Goal: Information Seeking & Learning: Learn about a topic

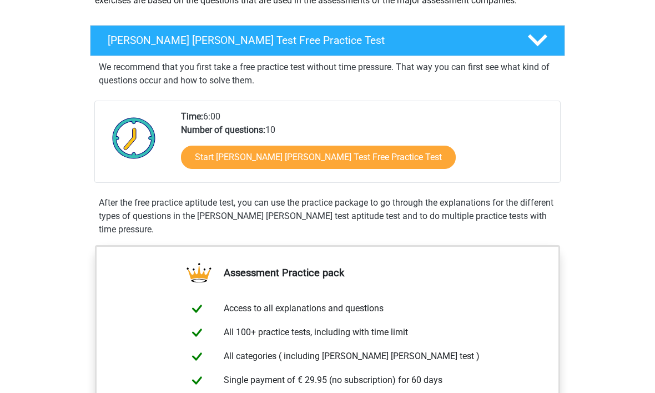
scroll to position [158, 0]
click at [320, 155] on link "Start Watson Glaser Test Free Practice Test" at bounding box center [318, 156] width 275 height 23
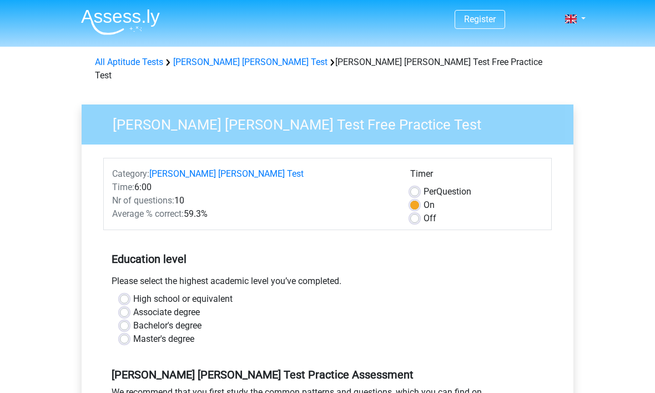
click at [189, 332] on label "Master's degree" at bounding box center [163, 338] width 61 height 13
click at [129, 332] on input "Master's degree" at bounding box center [124, 337] width 9 height 11
radio input "true"
click at [190, 332] on label "Master's degree" at bounding box center [163, 338] width 61 height 13
click at [129, 332] on input "Master's degree" at bounding box center [124, 337] width 9 height 11
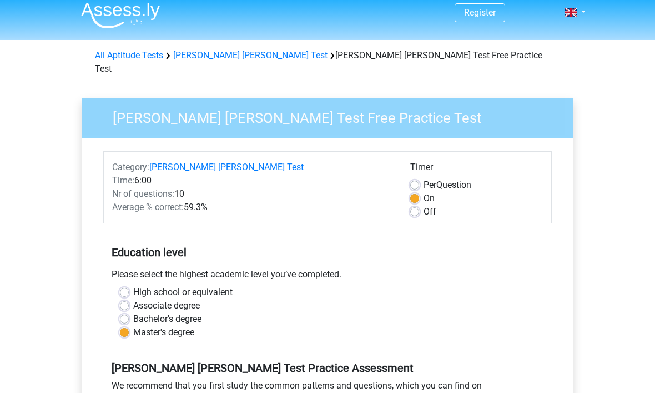
scroll to position [6, 0]
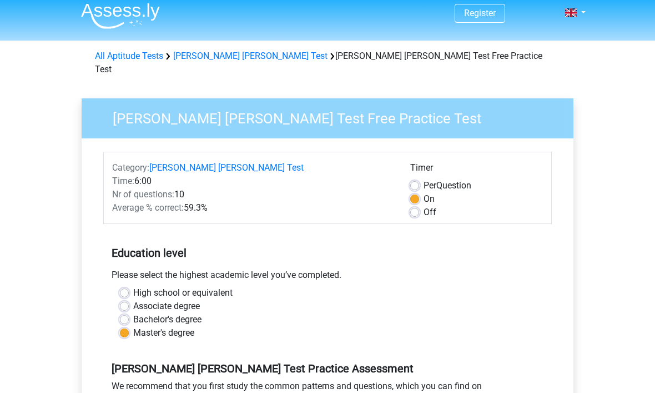
click at [198, 313] on label "Bachelor's degree" at bounding box center [167, 319] width 68 height 13
click at [129, 313] on input "Bachelor's degree" at bounding box center [124, 318] width 9 height 11
radio input "true"
click at [192, 326] on label "Master's degree" at bounding box center [163, 332] width 61 height 13
click at [129, 326] on input "Master's degree" at bounding box center [124, 331] width 9 height 11
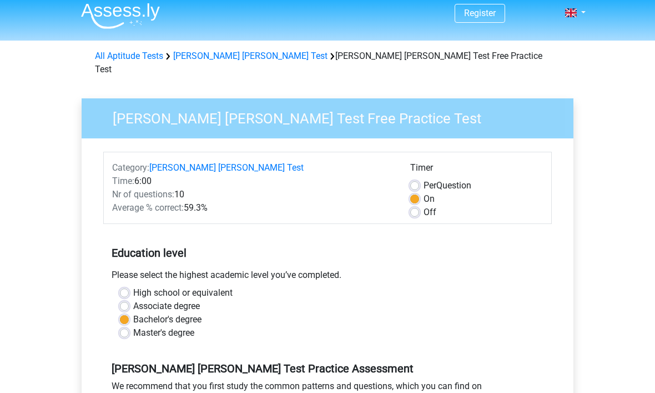
radio input "true"
click at [223, 286] on label "High school or equivalent" at bounding box center [182, 292] width 99 height 13
click at [129, 286] on input "High school or equivalent" at bounding box center [124, 291] width 9 height 11
radio input "true"
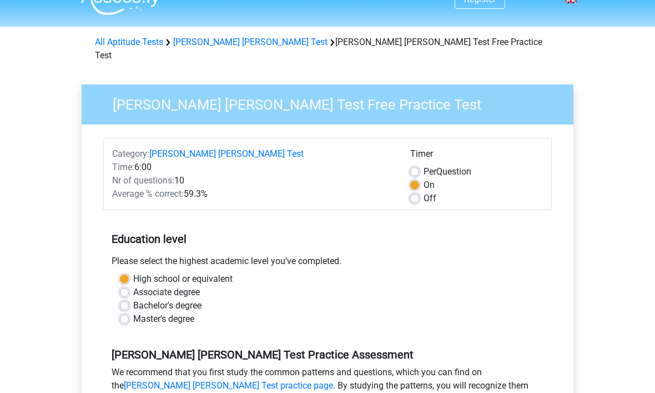
scroll to position [21, 0]
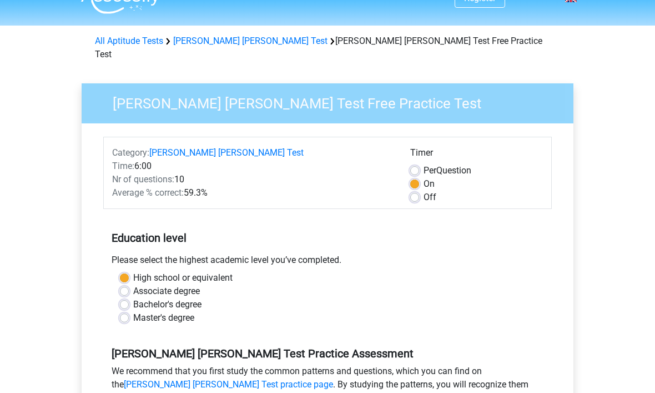
click at [194, 284] on label "Associate degree" at bounding box center [166, 290] width 67 height 13
click at [129, 284] on input "Associate degree" at bounding box center [124, 289] width 9 height 11
radio input "true"
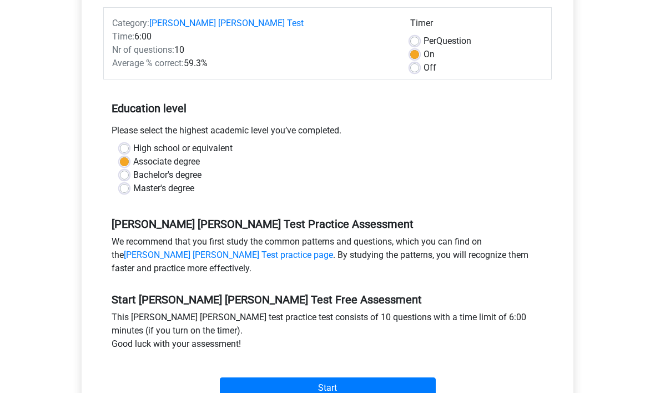
scroll to position [150, 0]
click at [376, 377] on input "Start" at bounding box center [328, 387] width 216 height 21
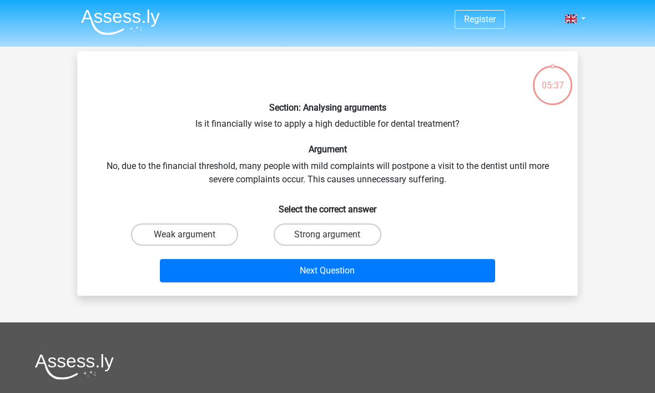
click at [396, 202] on h6 "Select the correct answer" at bounding box center [327, 204] width 465 height 19
click at [359, 234] on label "Strong argument" at bounding box center [327, 234] width 107 height 22
click at [335, 234] on input "Strong argument" at bounding box center [331, 237] width 7 height 7
radio input "true"
click at [376, 271] on button "Next Question" at bounding box center [328, 270] width 336 height 23
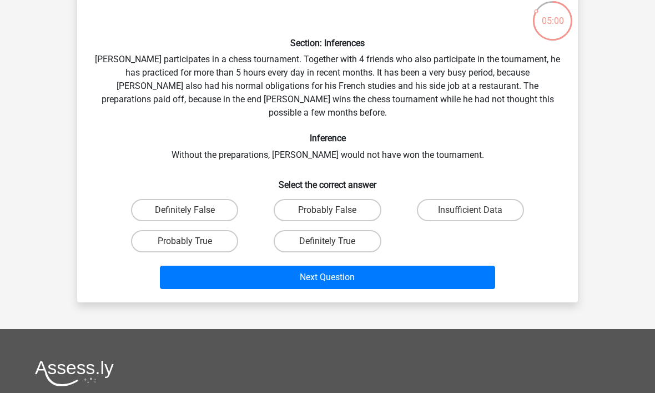
scroll to position [64, 0]
click at [264, 155] on div "Section: Inferences Pablo participates in a chess tournament. Together with 4 f…" at bounding box center [328, 145] width 492 height 298
click at [226, 230] on label "Probably True" at bounding box center [184, 241] width 107 height 22
click at [192, 241] on input "Probably True" at bounding box center [188, 244] width 7 height 7
radio input "true"
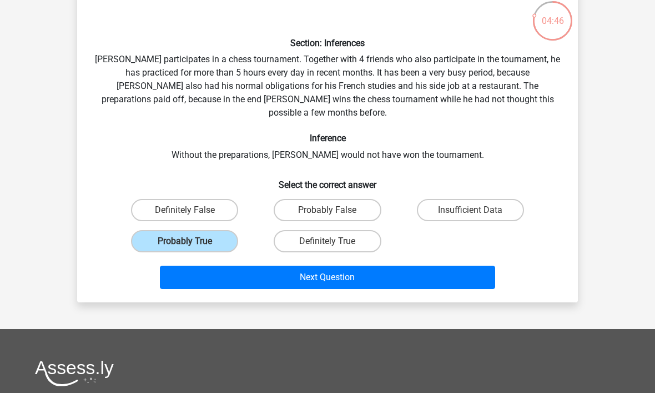
click at [338, 265] on button "Next Question" at bounding box center [328, 276] width 336 height 23
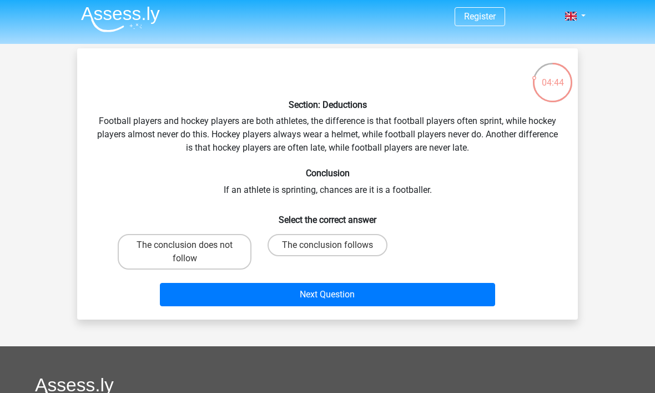
scroll to position [3, 0]
click at [357, 243] on label "The conclusion follows" at bounding box center [328, 245] width 120 height 22
click at [335, 245] on input "The conclusion follows" at bounding box center [331, 248] width 7 height 7
radio input "true"
click at [392, 287] on button "Next Question" at bounding box center [328, 294] width 336 height 23
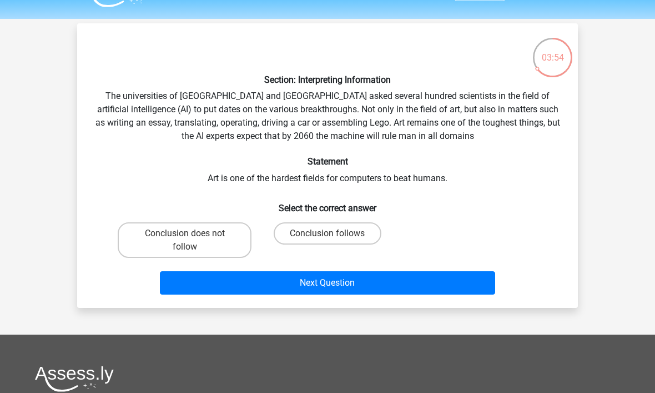
scroll to position [28, 0]
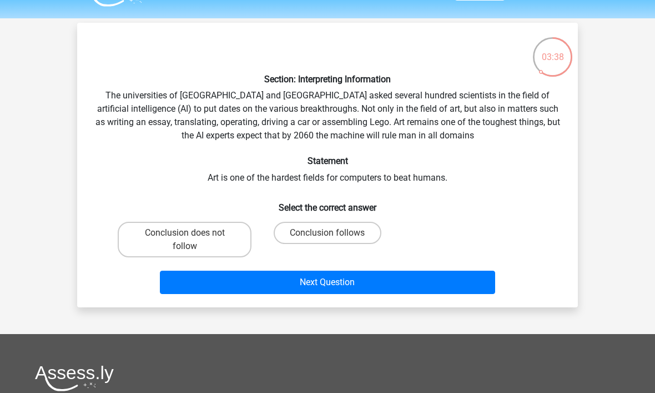
click at [368, 232] on label "Conclusion follows" at bounding box center [327, 233] width 107 height 22
click at [335, 233] on input "Conclusion follows" at bounding box center [331, 236] width 7 height 7
radio input "true"
click at [371, 281] on button "Next Question" at bounding box center [328, 281] width 336 height 23
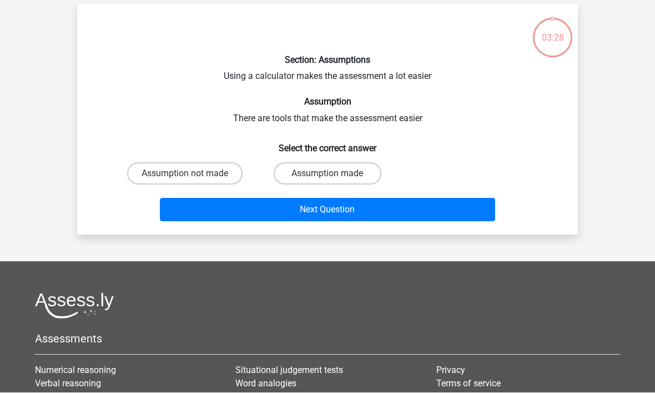
scroll to position [51, 0]
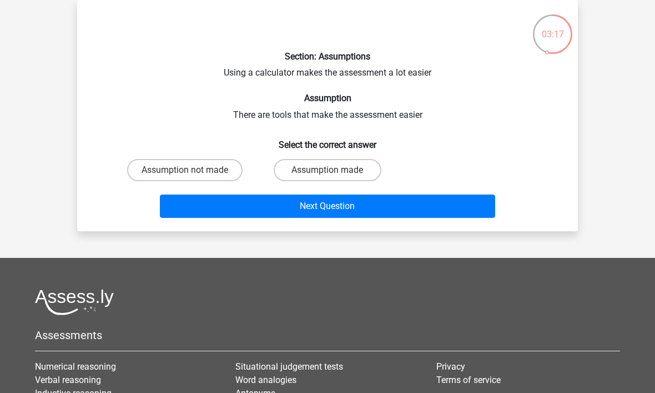
click at [334, 169] on label "Assumption made" at bounding box center [327, 170] width 107 height 22
click at [334, 170] on input "Assumption made" at bounding box center [331, 173] width 7 height 7
radio input "true"
click at [390, 209] on button "Next Question" at bounding box center [328, 205] width 336 height 23
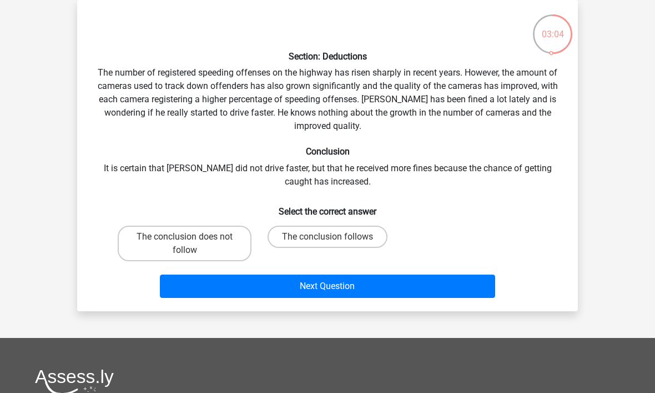
scroll to position [48, 0]
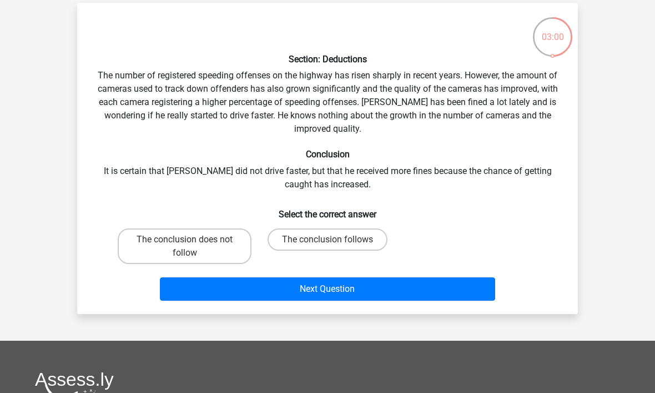
click at [153, 89] on div "Section: Deductions The number of registered speeding offenses on the highway h…" at bounding box center [328, 158] width 492 height 293
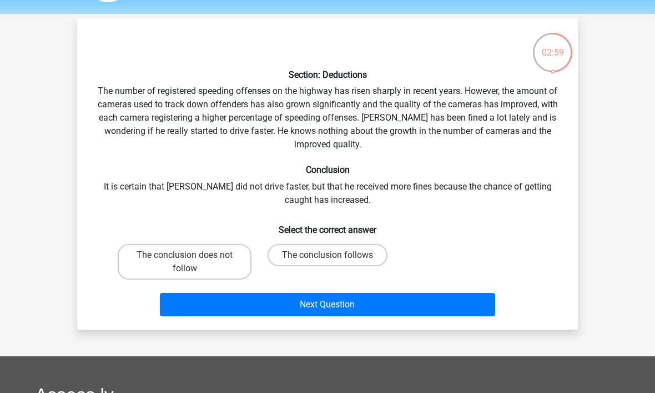
scroll to position [32, 0]
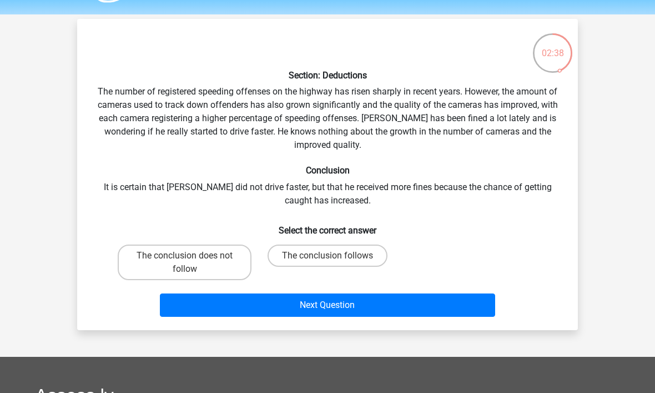
click at [351, 256] on label "The conclusion follows" at bounding box center [328, 255] width 120 height 22
click at [335, 256] on input "The conclusion follows" at bounding box center [331, 258] width 7 height 7
radio input "true"
click at [428, 313] on button "Next Question" at bounding box center [328, 304] width 336 height 23
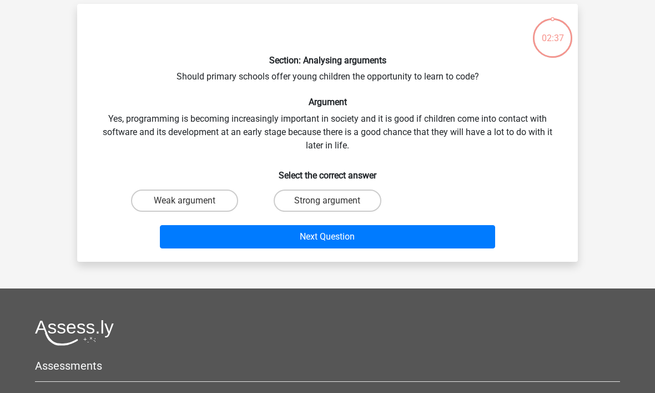
scroll to position [51, 0]
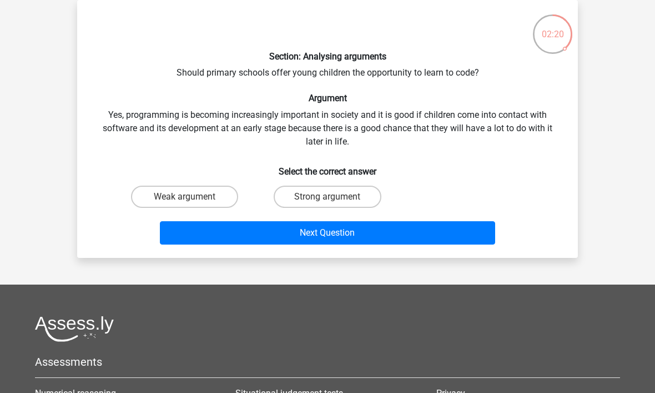
click at [350, 200] on label "Strong argument" at bounding box center [327, 196] width 107 height 22
click at [335, 200] on input "Strong argument" at bounding box center [331, 200] width 7 height 7
radio input "true"
click at [411, 233] on button "Next Question" at bounding box center [328, 232] width 336 height 23
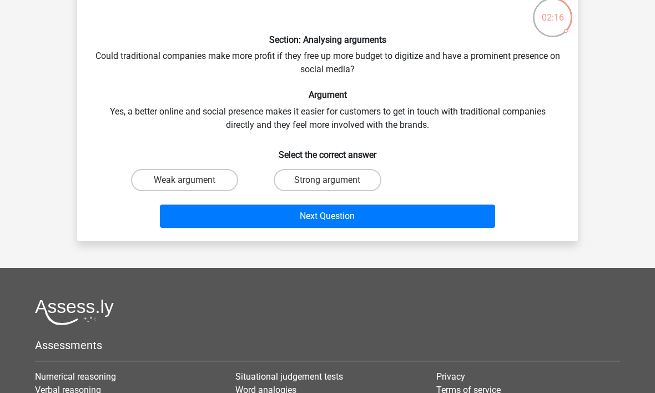
scroll to position [62, 0]
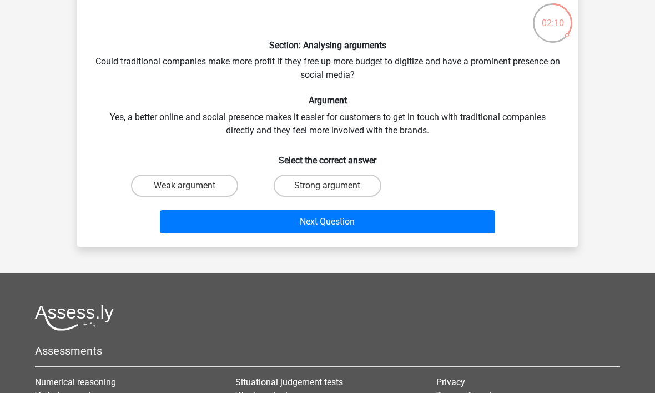
click at [213, 138] on div "Section: Analysing arguments Could traditional companies make more profit if th…" at bounding box center [328, 118] width 492 height 240
click at [255, 134] on div "Section: Analysing arguments Could traditional companies make more profit if th…" at bounding box center [328, 118] width 492 height 240
click at [276, 134] on div "Section: Analysing arguments Could traditional companies make more profit if th…" at bounding box center [328, 118] width 492 height 240
click at [235, 139] on div "Section: Analysing arguments Could traditional companies make more profit if th…" at bounding box center [328, 118] width 492 height 240
click at [335, 184] on label "Strong argument" at bounding box center [327, 185] width 107 height 22
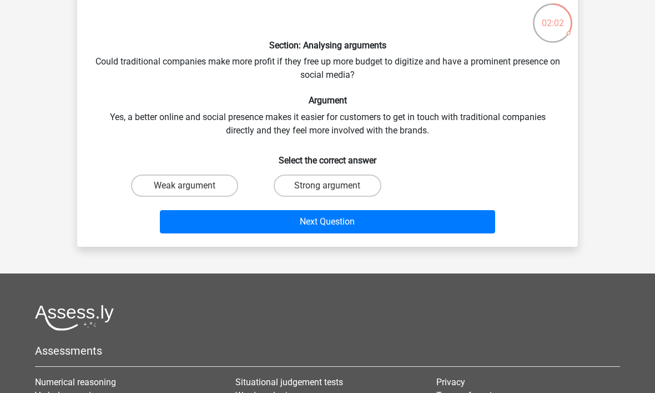
click at [335, 185] on input "Strong argument" at bounding box center [331, 188] width 7 height 7
radio input "true"
click at [359, 214] on button "Next Question" at bounding box center [328, 221] width 336 height 23
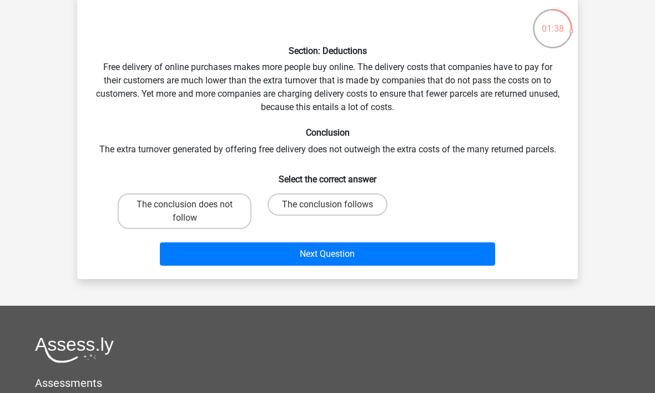
scroll to position [57, 0]
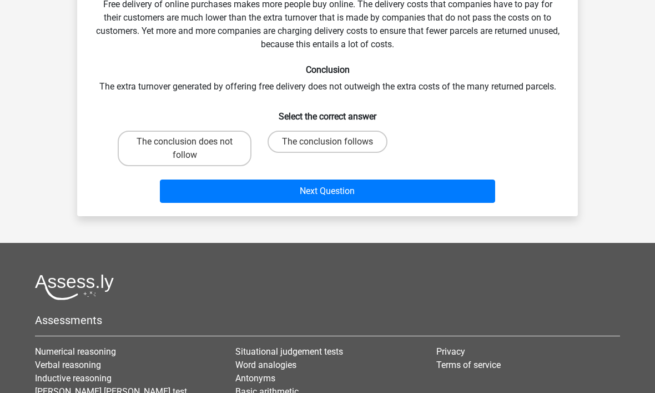
click at [249, 148] on label "The conclusion does not follow" at bounding box center [185, 148] width 134 height 36
click at [192, 148] on input "The conclusion does not follow" at bounding box center [188, 145] width 7 height 7
radio input "true"
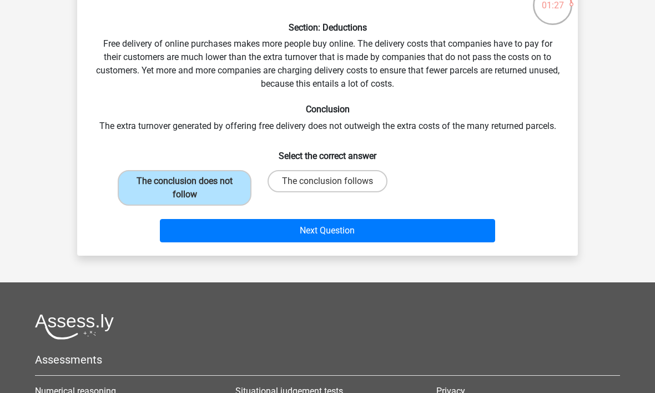
scroll to position [82, 0]
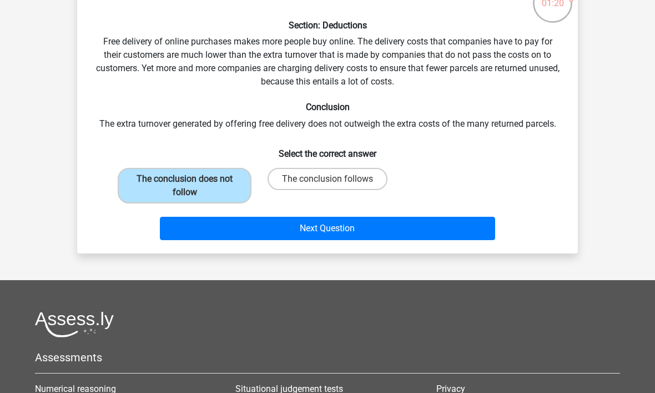
click at [369, 225] on button "Next Question" at bounding box center [328, 228] width 336 height 23
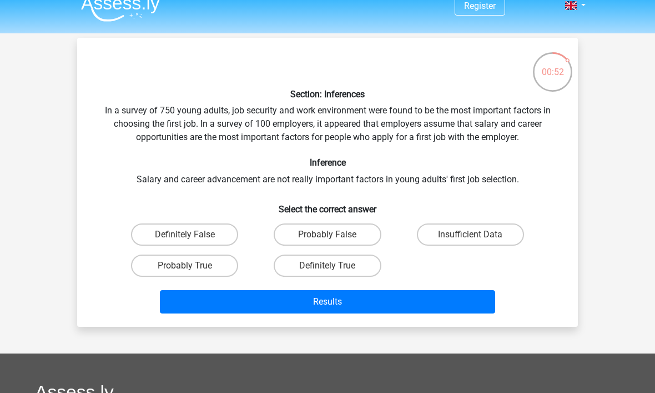
scroll to position [13, 0]
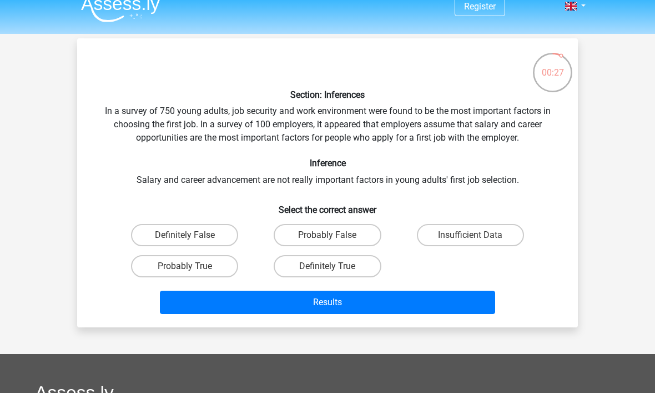
click at [218, 267] on label "Probably True" at bounding box center [184, 266] width 107 height 22
click at [192, 267] on input "Probably True" at bounding box center [188, 269] width 7 height 7
radio input "true"
click at [359, 270] on label "Definitely True" at bounding box center [327, 266] width 107 height 22
click at [335, 270] on input "Definitely True" at bounding box center [331, 269] width 7 height 7
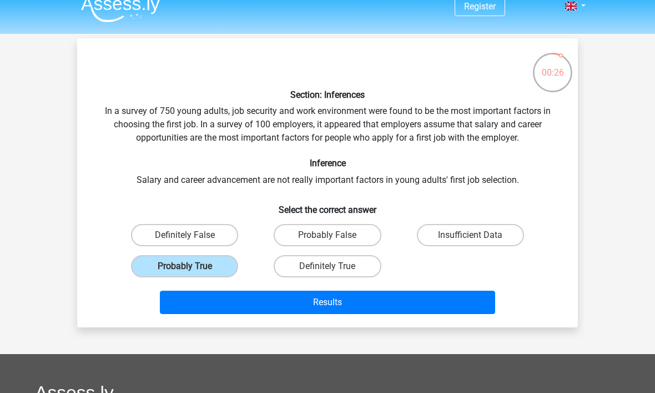
radio input "true"
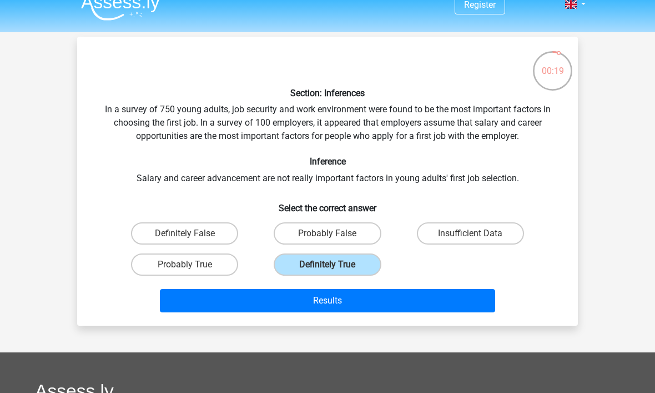
scroll to position [14, 0]
click at [229, 265] on label "Probably True" at bounding box center [184, 264] width 107 height 22
click at [192, 265] on input "Probably True" at bounding box center [188, 267] width 7 height 7
radio input "true"
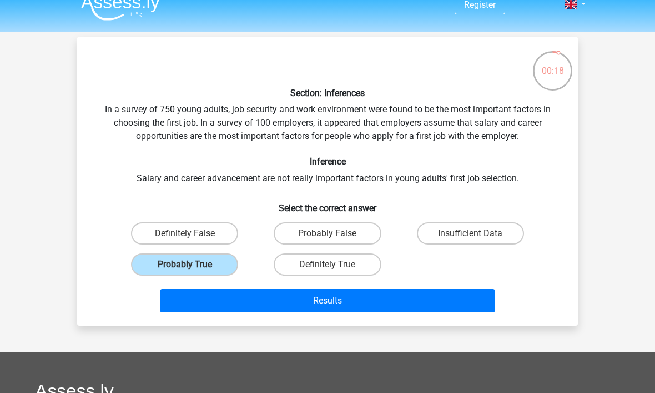
click at [268, 296] on button "Results" at bounding box center [328, 300] width 336 height 23
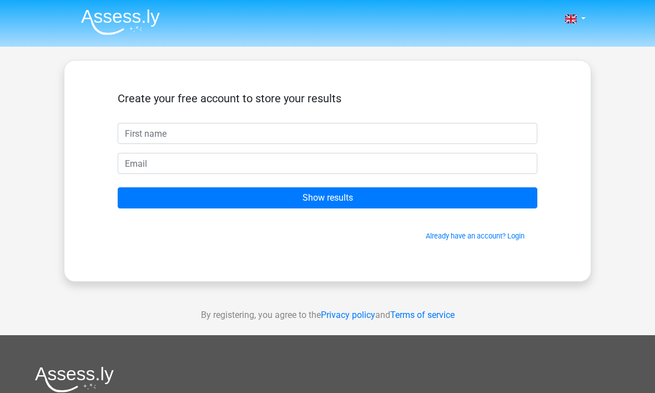
click at [301, 137] on input "text" at bounding box center [328, 133] width 420 height 21
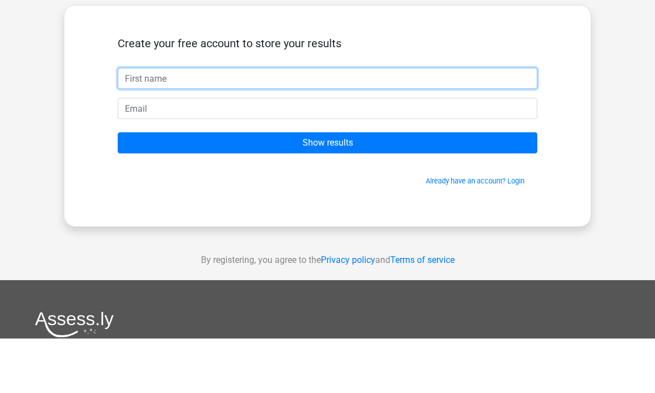
type input "Hanae"
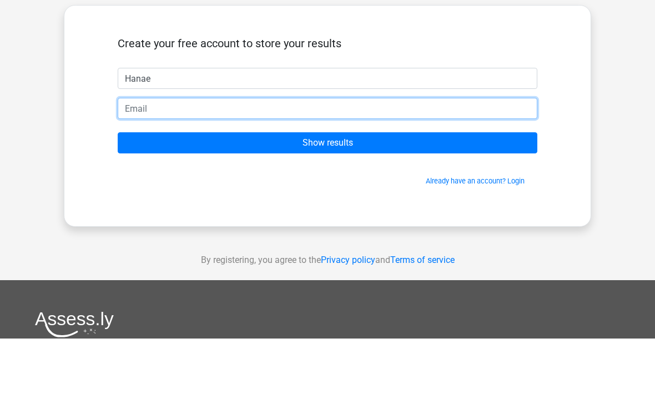
click at [301, 153] on input "email" at bounding box center [328, 163] width 420 height 21
type input "e"
type input "hanaeelhannachajana4@gm"
click at [328, 187] on input "Show results" at bounding box center [328, 197] width 420 height 21
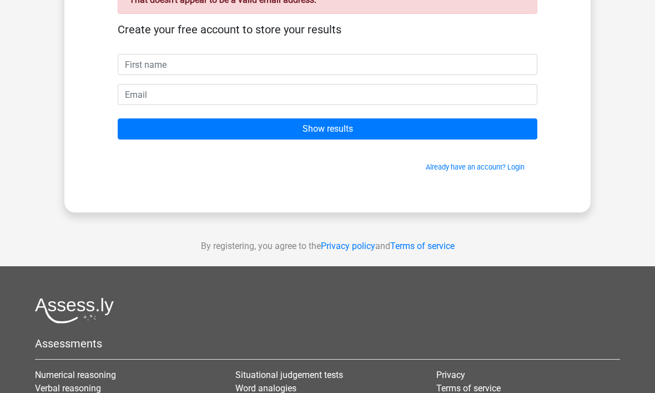
scroll to position [107, 0]
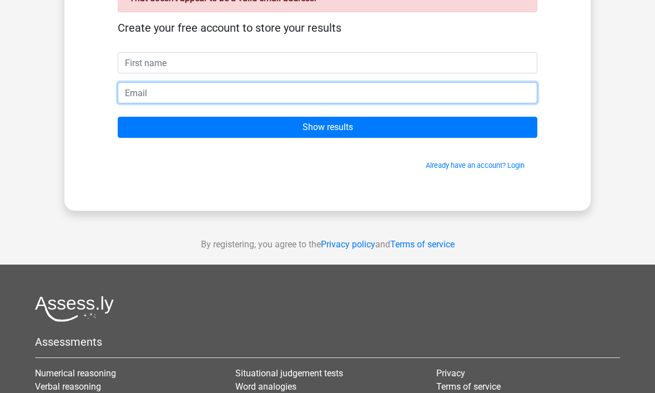
click at [429, 98] on input "email" at bounding box center [328, 92] width 420 height 21
type input "[EMAIL_ADDRESS][DOMAIN_NAME]"
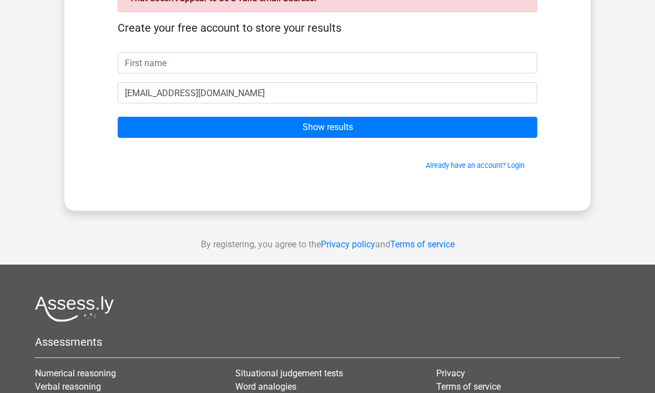
click at [319, 44] on div "Create your free account to store your results" at bounding box center [328, 36] width 420 height 31
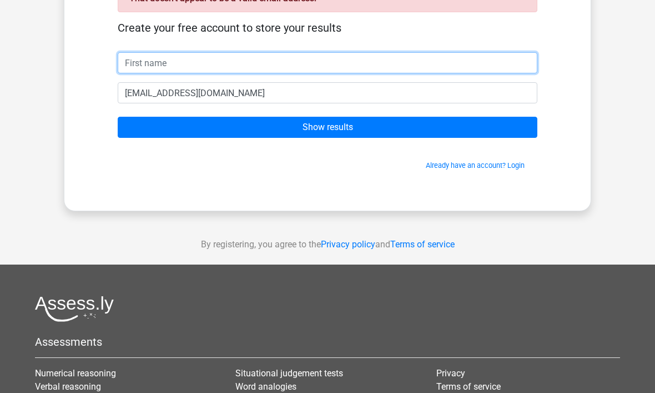
click at [326, 64] on input "text" at bounding box center [328, 62] width 420 height 21
type input "Hanae"
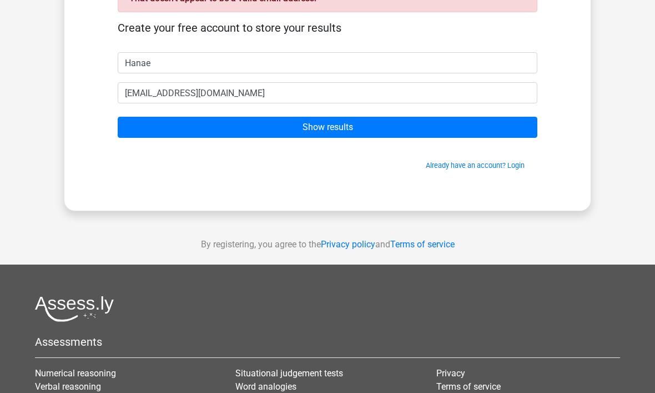
click at [260, 125] on input "Show results" at bounding box center [328, 127] width 420 height 21
click at [475, 117] on input "Show results" at bounding box center [328, 127] width 420 height 21
click at [404, 117] on input "Show results" at bounding box center [328, 127] width 420 height 21
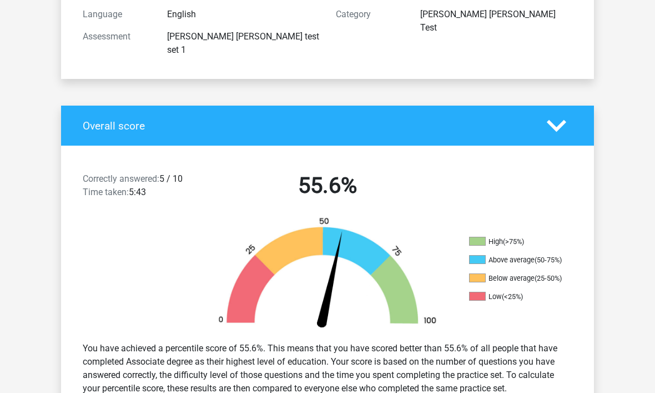
scroll to position [155, 0]
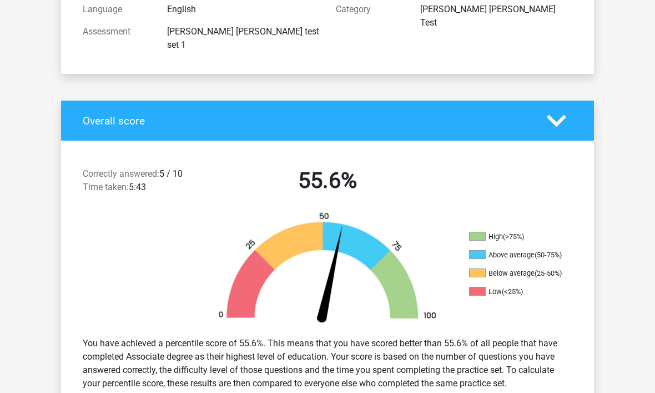
click at [512, 253] on ul "High (>75%) Above average (50-75%) Below average (25-50%) Low (<25%)" at bounding box center [524, 268] width 111 height 73
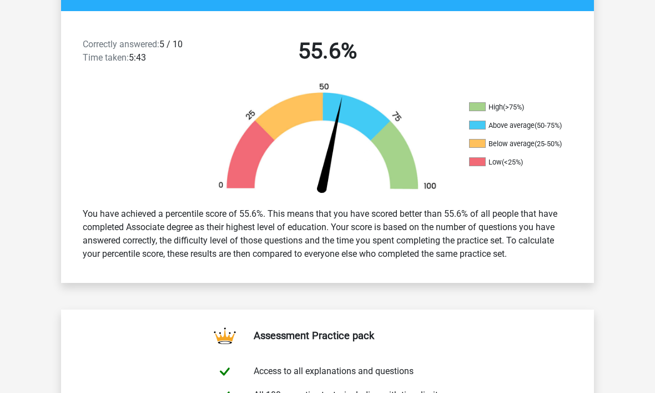
scroll to position [283, 0]
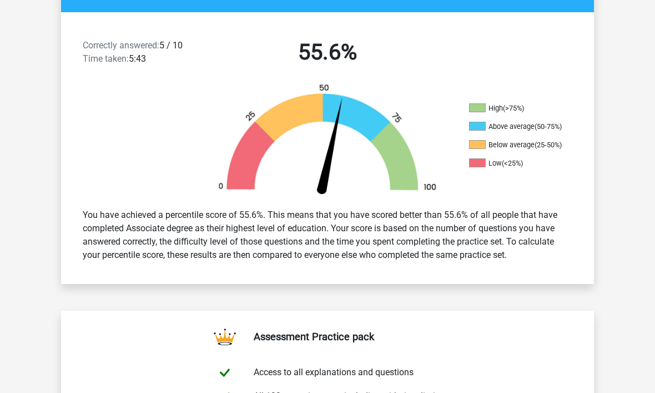
click at [253, 237] on div "You have achieved a percentile score of 55.6%. This means that you have scored …" at bounding box center [327, 235] width 506 height 62
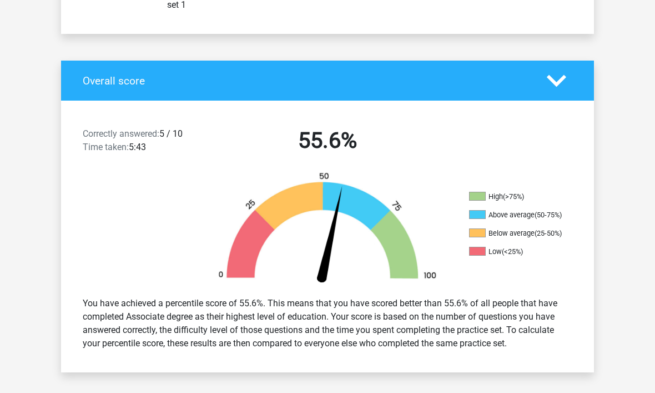
scroll to position [193, 0]
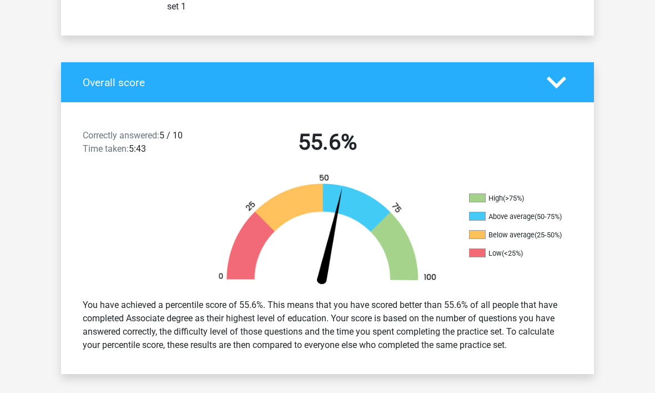
click at [534, 63] on div "Overall score" at bounding box center [327, 83] width 533 height 40
click at [540, 73] on div at bounding box center [560, 82] width 42 height 19
click at [524, 63] on div "Overall score" at bounding box center [327, 83] width 533 height 40
click at [519, 63] on div "Overall score" at bounding box center [327, 83] width 533 height 40
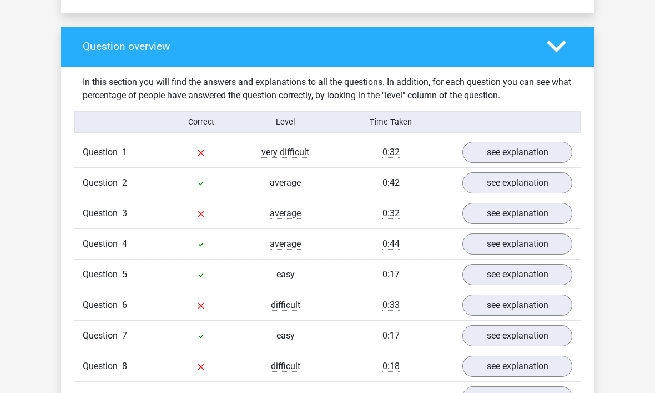
scroll to position [791, 0]
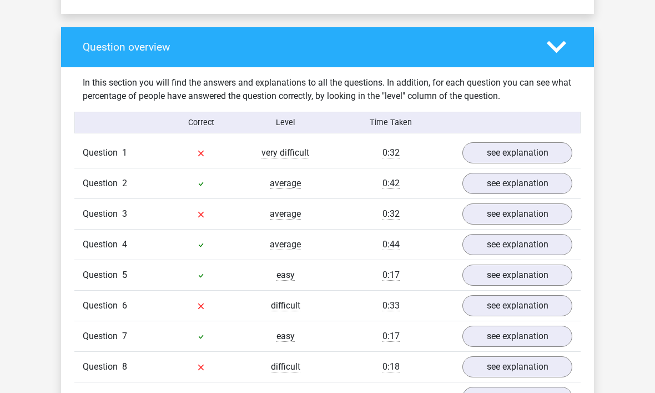
click at [504, 142] on link "see explanation" at bounding box center [517, 152] width 110 height 21
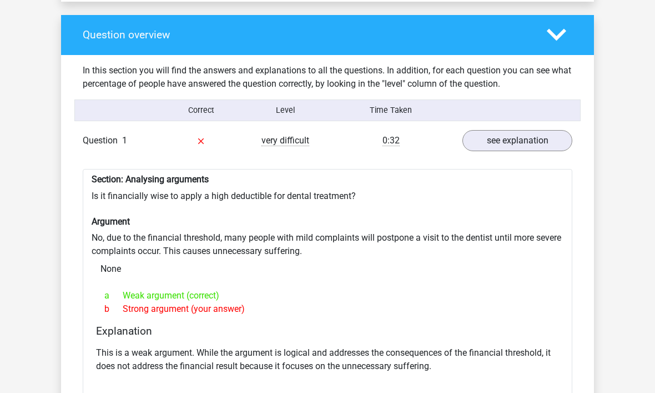
scroll to position [805, 0]
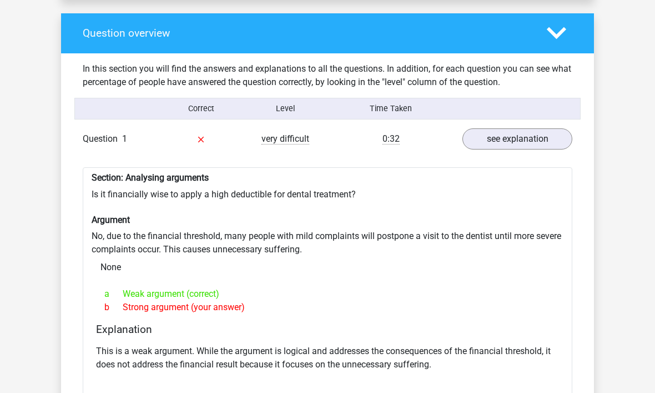
click at [164, 294] on div "a Weak argument (correct) b Strong argument (your answer)" at bounding box center [327, 301] width 463 height 36
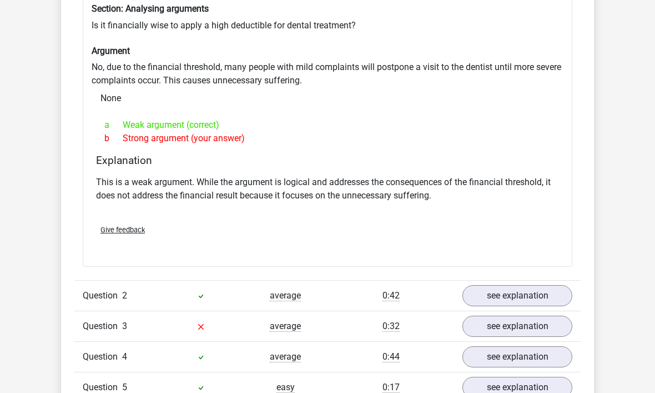
scroll to position [981, 0]
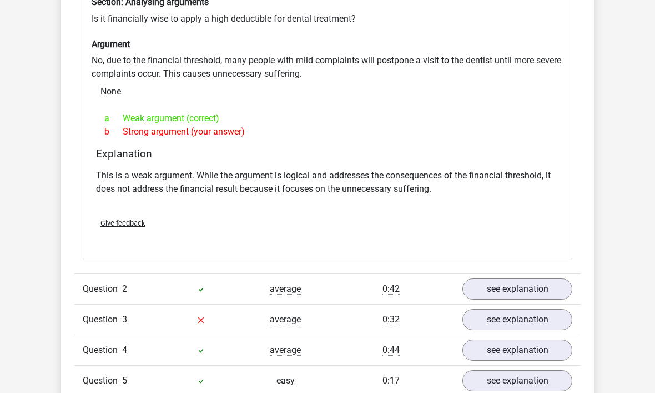
click at [268, 313] on div "average" at bounding box center [285, 319] width 84 height 13
click at [504, 309] on link "see explanation" at bounding box center [517, 319] width 110 height 21
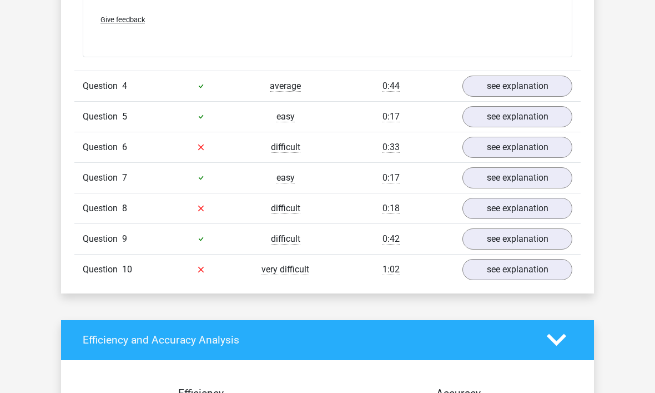
click at [500, 259] on link "see explanation" at bounding box center [517, 269] width 110 height 21
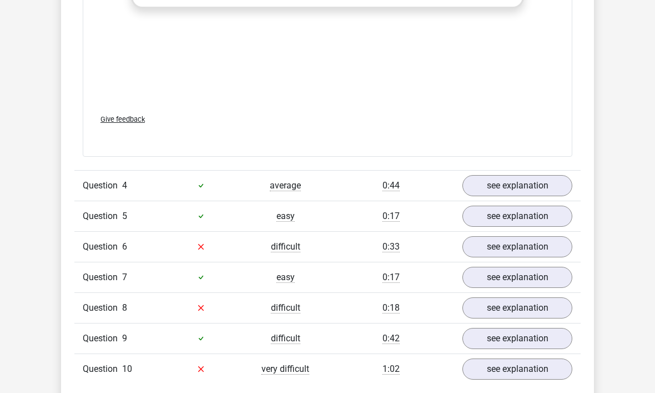
scroll to position [1736, 0]
click at [410, 210] on div "0:17" at bounding box center [391, 216] width 127 height 13
click at [421, 271] on div "0:17" at bounding box center [391, 277] width 127 height 13
click at [415, 296] on div "Question 8 difficult 0:18 see explanation" at bounding box center [327, 308] width 506 height 31
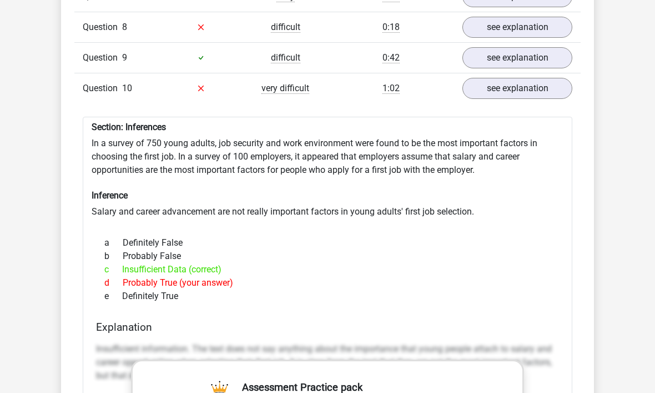
scroll to position [2018, 0]
click at [238, 283] on div "a Definitely False b Probably False c Insufficient Data (correct) d Probably Tr…" at bounding box center [327, 270] width 463 height 76
click at [222, 276] on div "d Probably True (your answer)" at bounding box center [327, 282] width 463 height 13
click at [220, 276] on div "d Probably True (your answer)" at bounding box center [327, 282] width 463 height 13
click at [214, 276] on div "d Probably True (your answer)" at bounding box center [327, 282] width 463 height 13
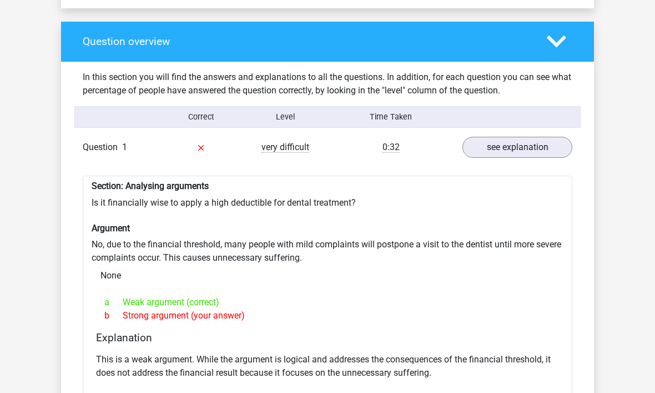
scroll to position [771, 0]
